Goal: Navigation & Orientation: Understand site structure

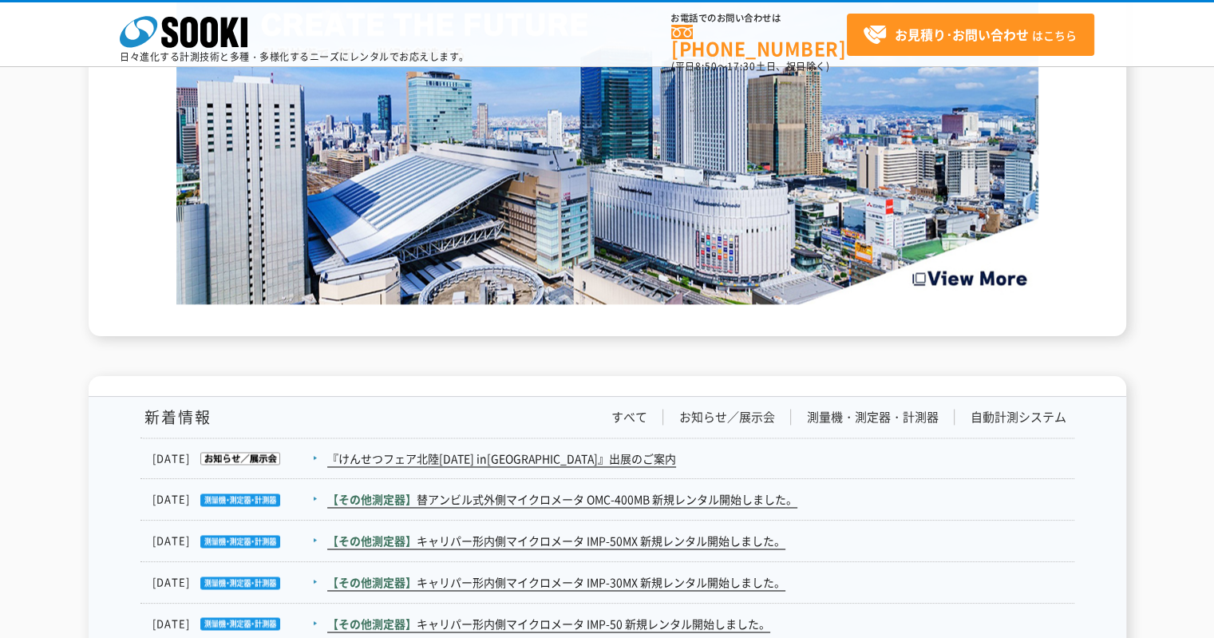
scroll to position [2707, 0]
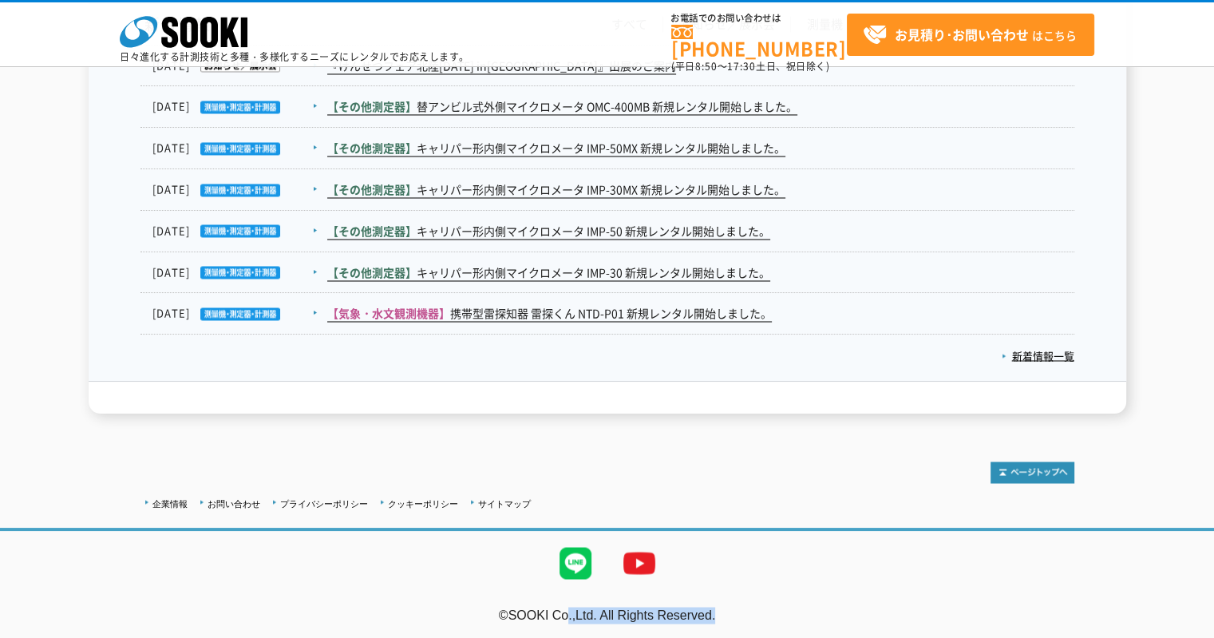
drag, startPoint x: 512, startPoint y: 610, endPoint x: 802, endPoint y: 622, distance: 289.9
click at [800, 624] on div "©SOOKI Co.,Ltd. All Rights Reserved. テストMail" at bounding box center [607, 623] width 1214 height 34
copy div "©SOOKI Co.,Ltd. All Rights Reserved."
drag, startPoint x: 909, startPoint y: 579, endPoint x: 898, endPoint y: 578, distance: 10.4
click at [909, 579] on ul at bounding box center [607, 563] width 1214 height 64
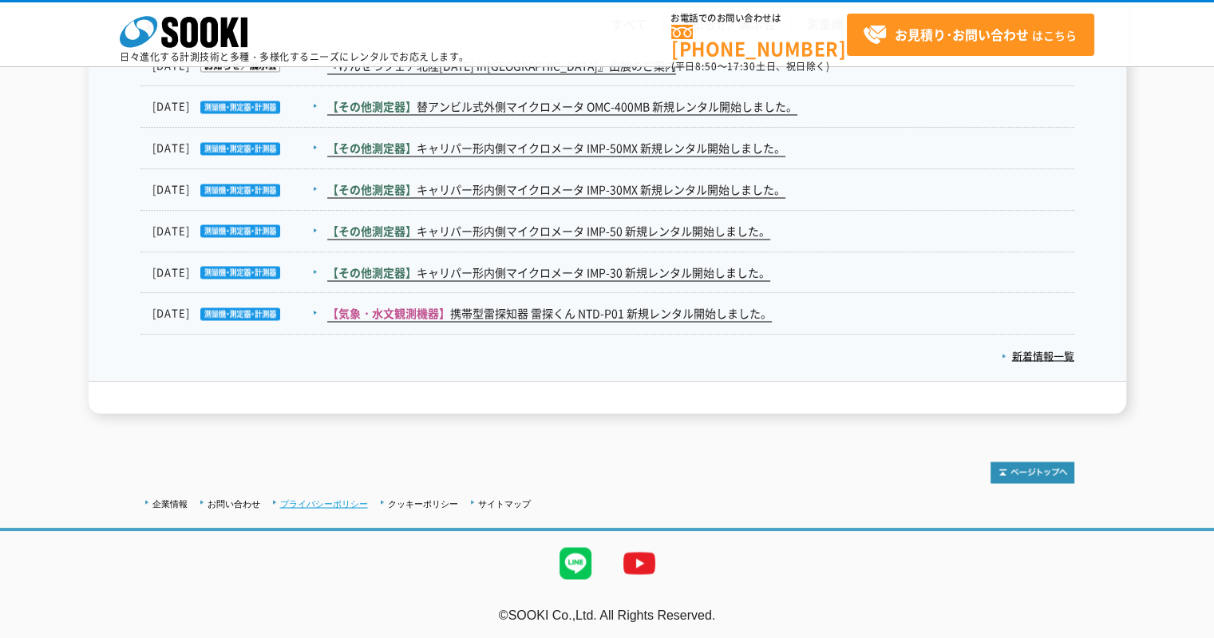
click at [314, 505] on link "プライバシーポリシー" at bounding box center [324, 503] width 88 height 10
click at [416, 500] on link "クッキーポリシー" at bounding box center [423, 503] width 70 height 10
click at [327, 502] on link "プライバシーポリシー" at bounding box center [324, 503] width 88 height 10
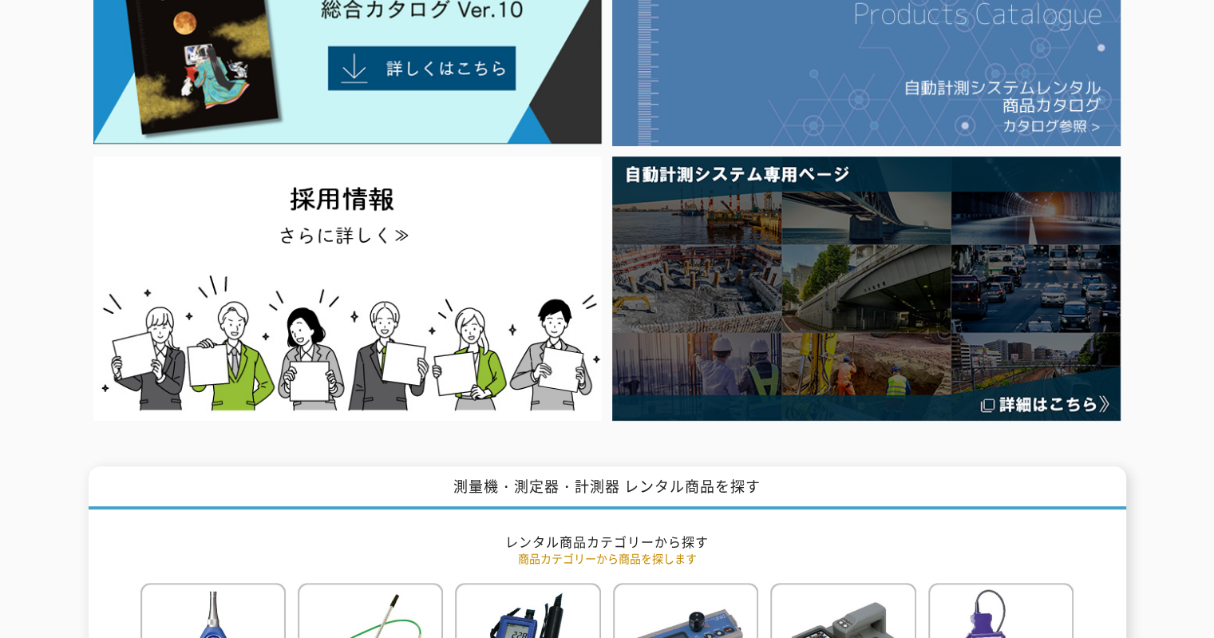
scroll to position [0, 0]
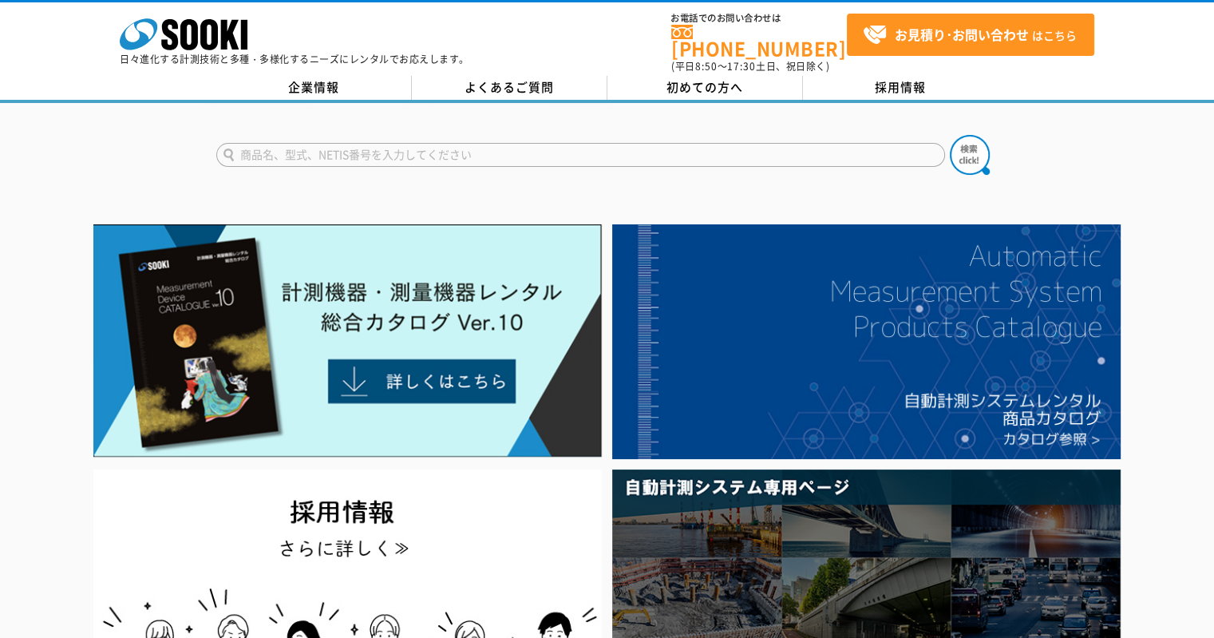
click at [330, 76] on link "企業情報" at bounding box center [313, 88] width 195 height 24
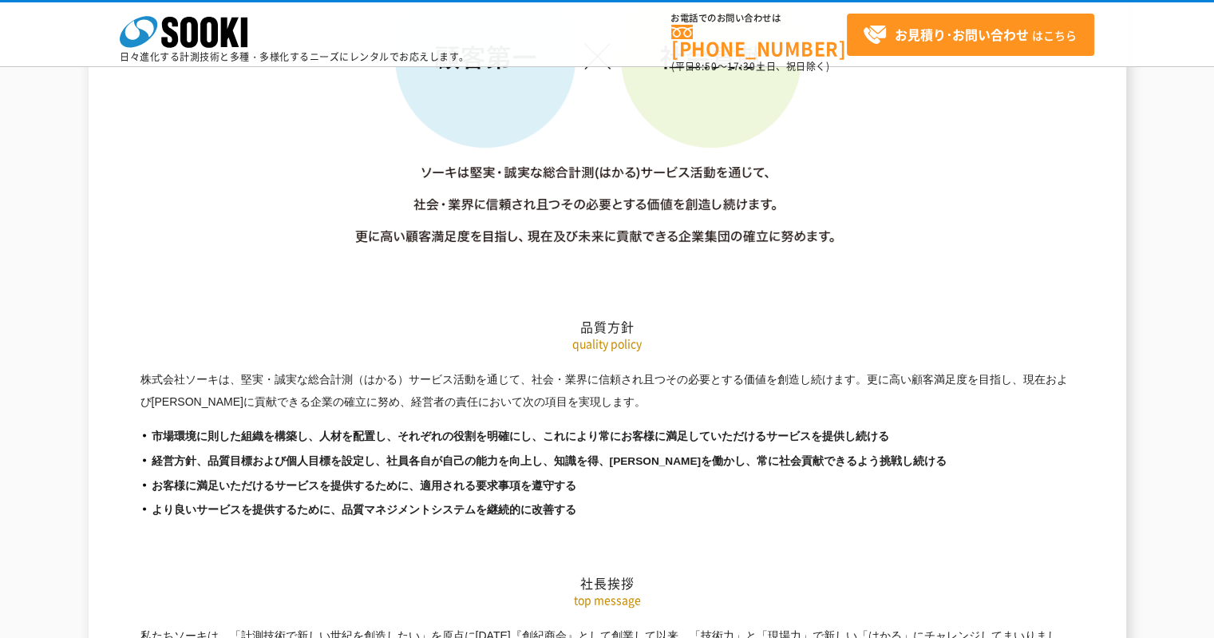
scroll to position [2314, 0]
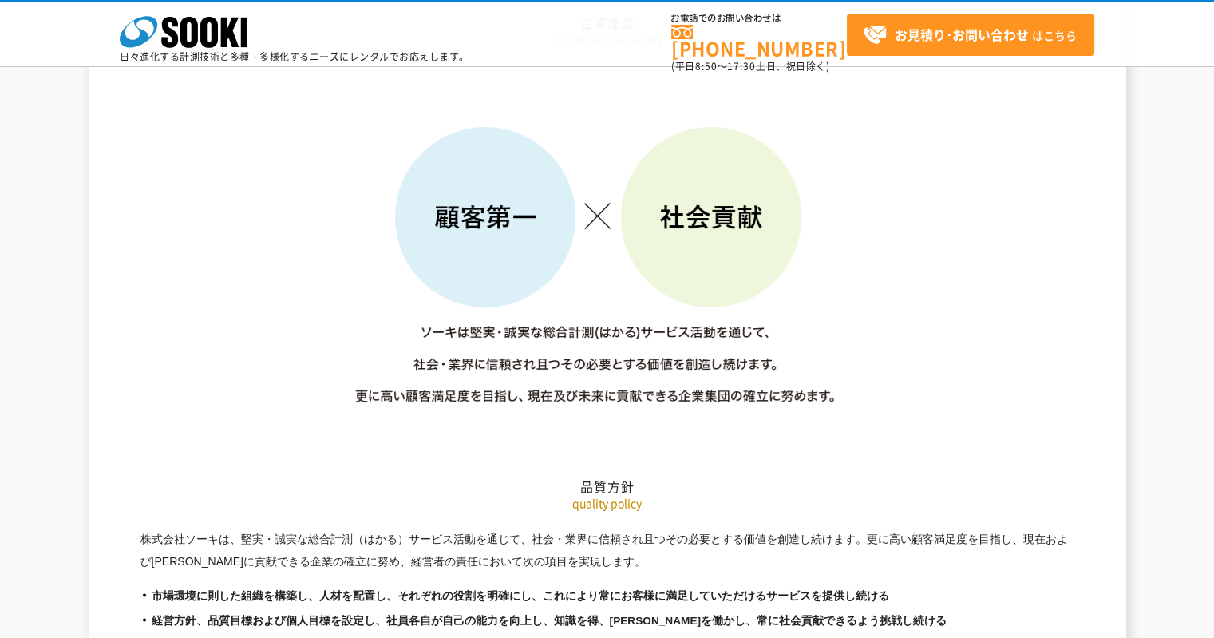
drag, startPoint x: 778, startPoint y: 335, endPoint x: 782, endPoint y: 351, distance: 16.4
click at [779, 336] on img at bounding box center [607, 242] width 575 height 359
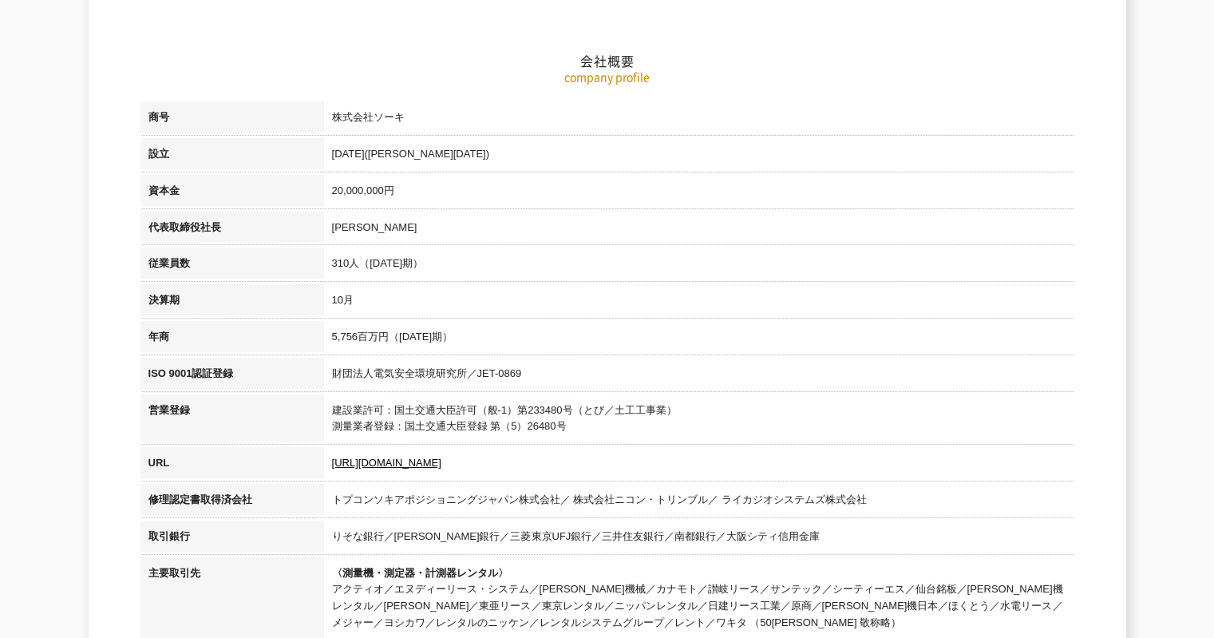
scroll to position [0, 0]
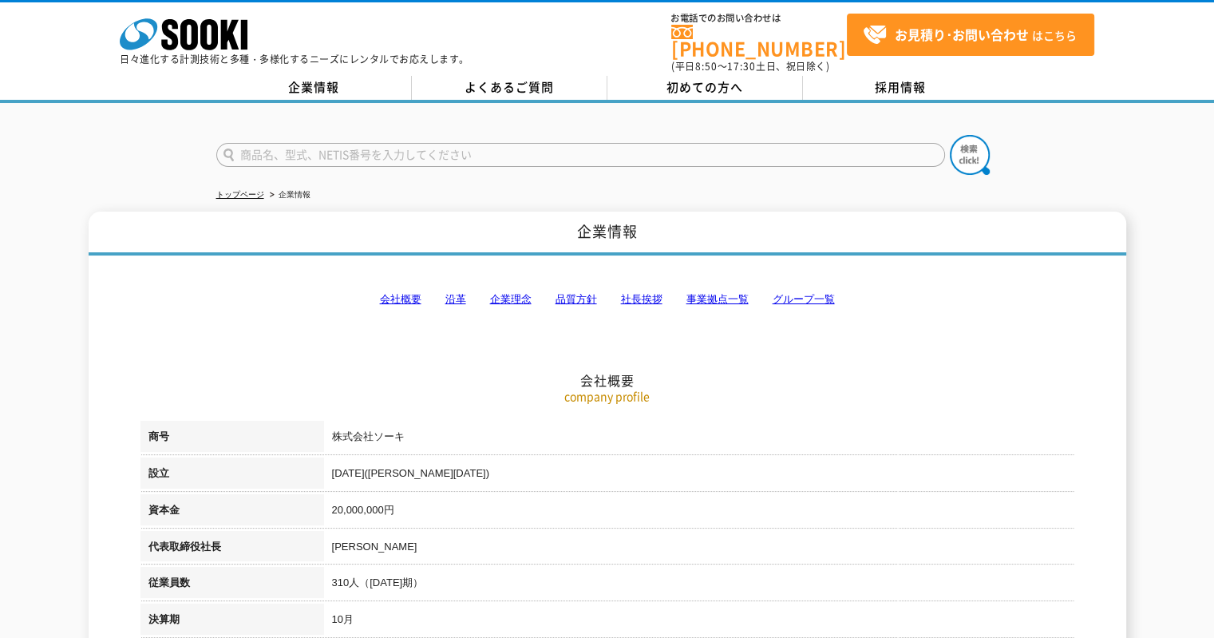
click at [313, 26] on div "株式会社 ソーキ spMenu 日々進化する計測技術と多種・多様化するニーズにレンタルでお応えします。" at bounding box center [294, 36] width 349 height 53
click at [136, 26] on icon "株式会社 ソーキ" at bounding box center [184, 34] width 128 height 32
